Goal: Find specific fact

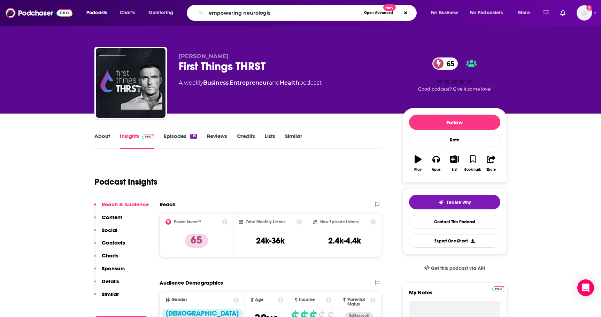
type input "empowering [MEDICAL_DATA]"
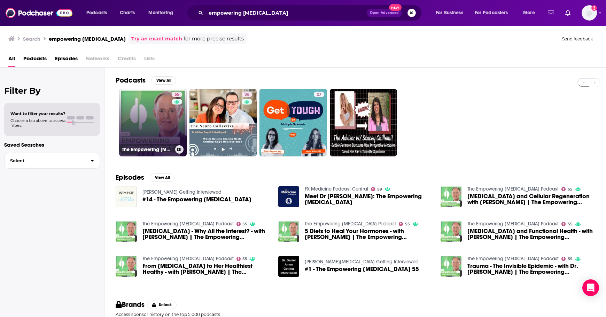
click at [148, 125] on link "55 The Empowering [MEDICAL_DATA] Podcast" at bounding box center [153, 123] width 68 height 68
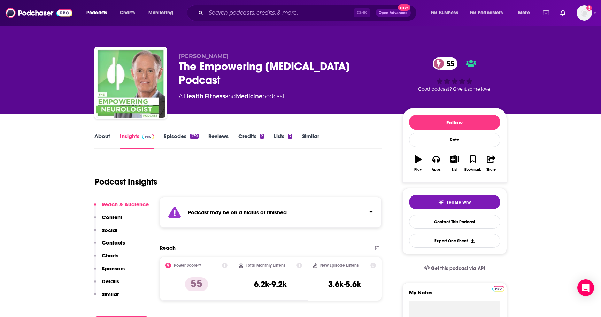
drag, startPoint x: 231, startPoint y: 56, endPoint x: 180, endPoint y: 58, distance: 50.6
click at [180, 58] on p "[PERSON_NAME]" at bounding box center [285, 56] width 213 height 7
copy span "[PERSON_NAME]"
